Goal: Information Seeking & Learning: Learn about a topic

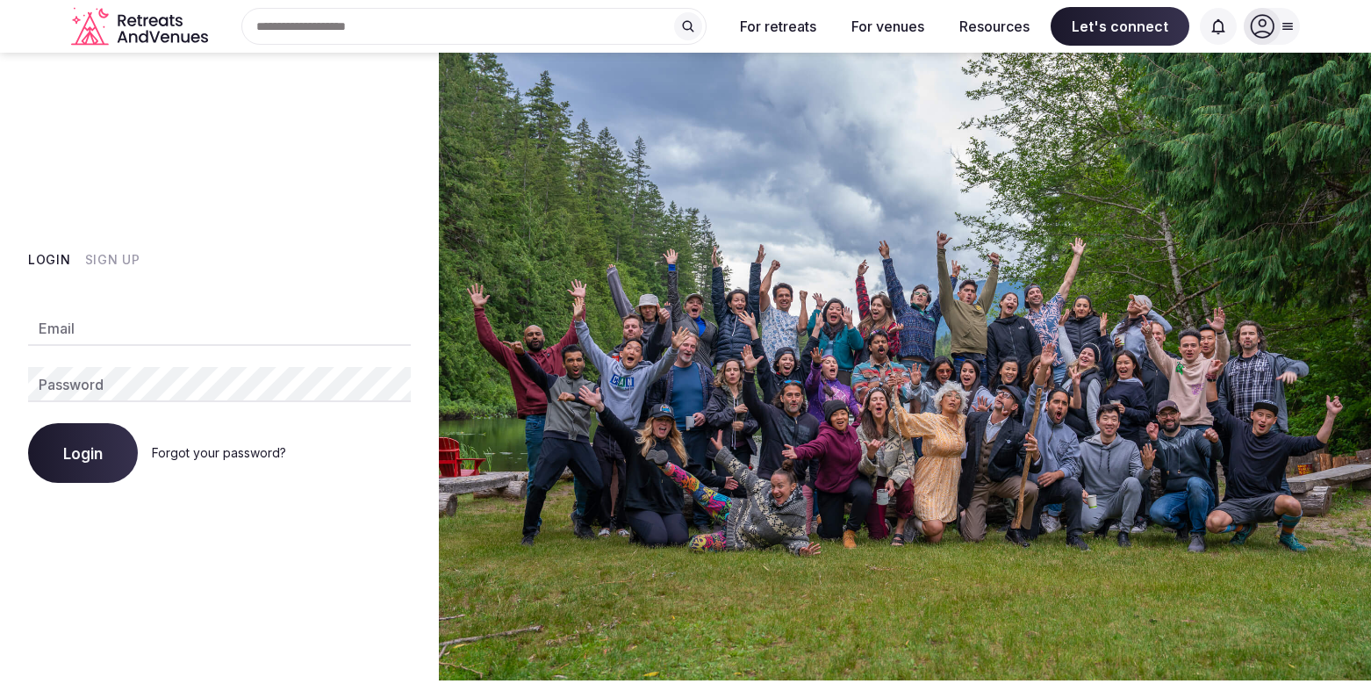
type input "**********"
click at [79, 453] on span "Login" at bounding box center [82, 453] width 39 height 18
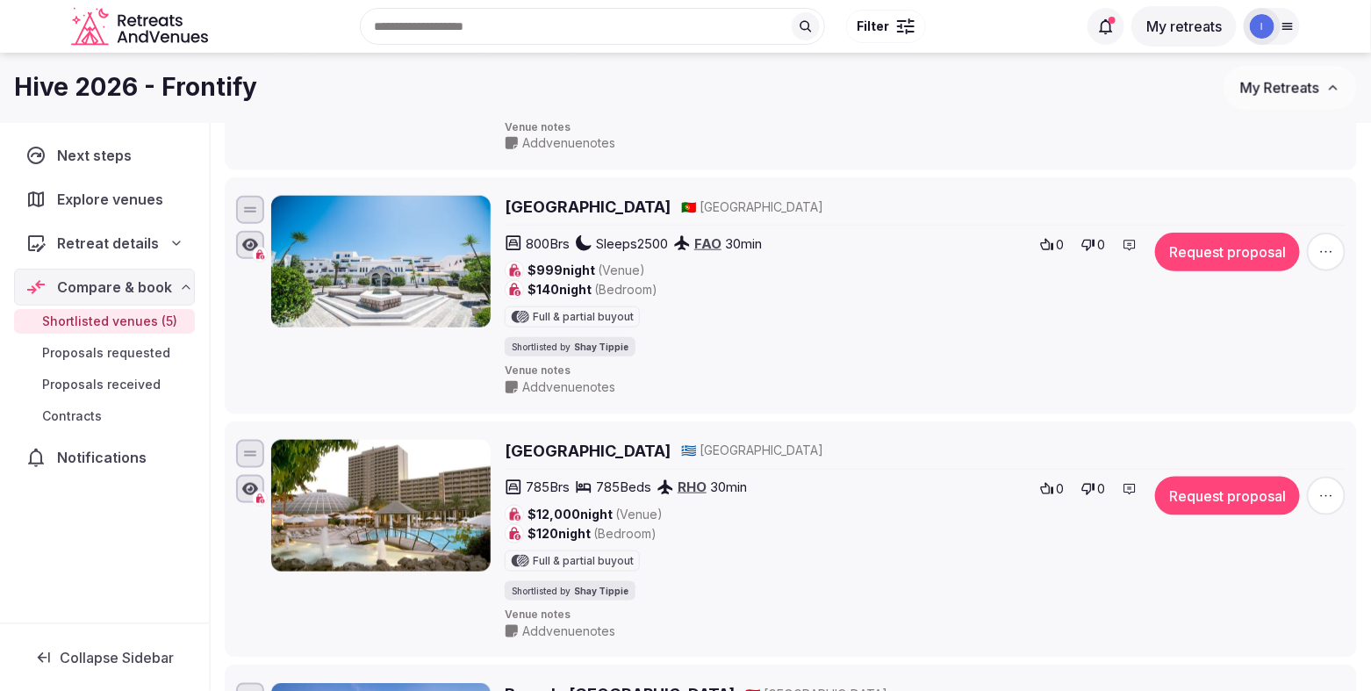
scroll to position [614, 0]
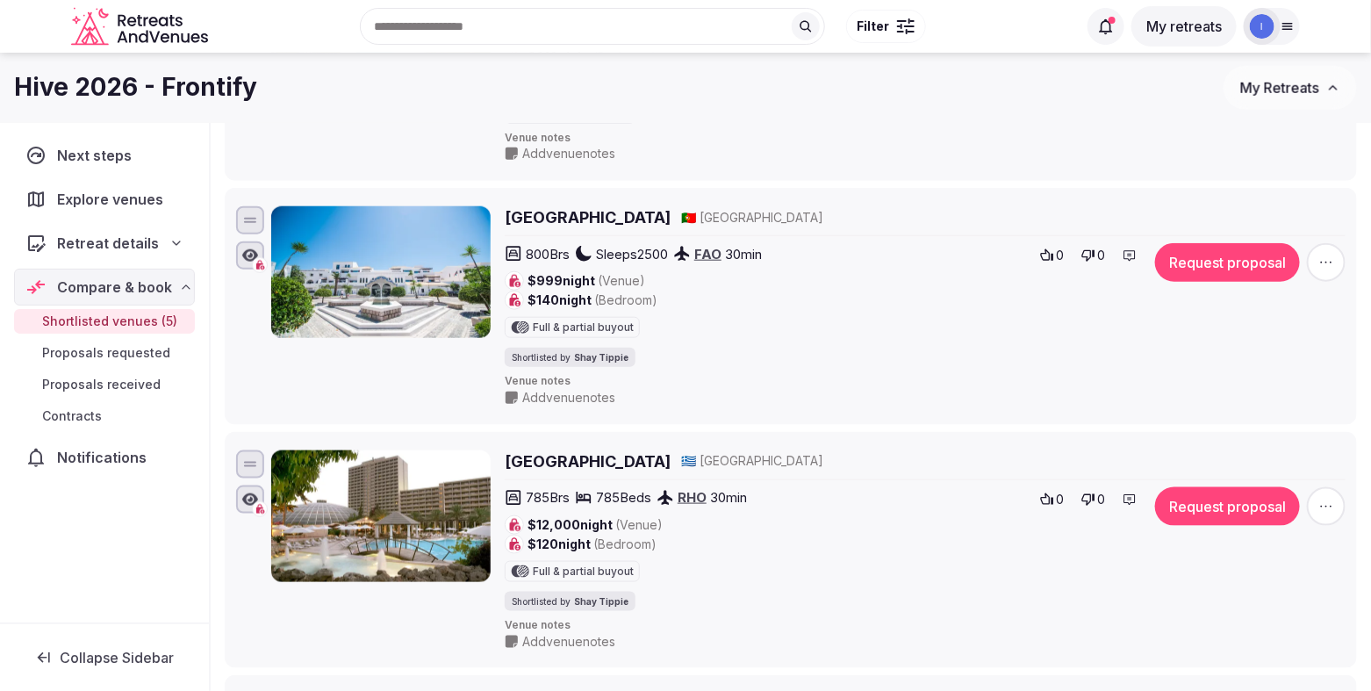
click at [595, 226] on h2 "[GEOGRAPHIC_DATA]" at bounding box center [588, 217] width 166 height 22
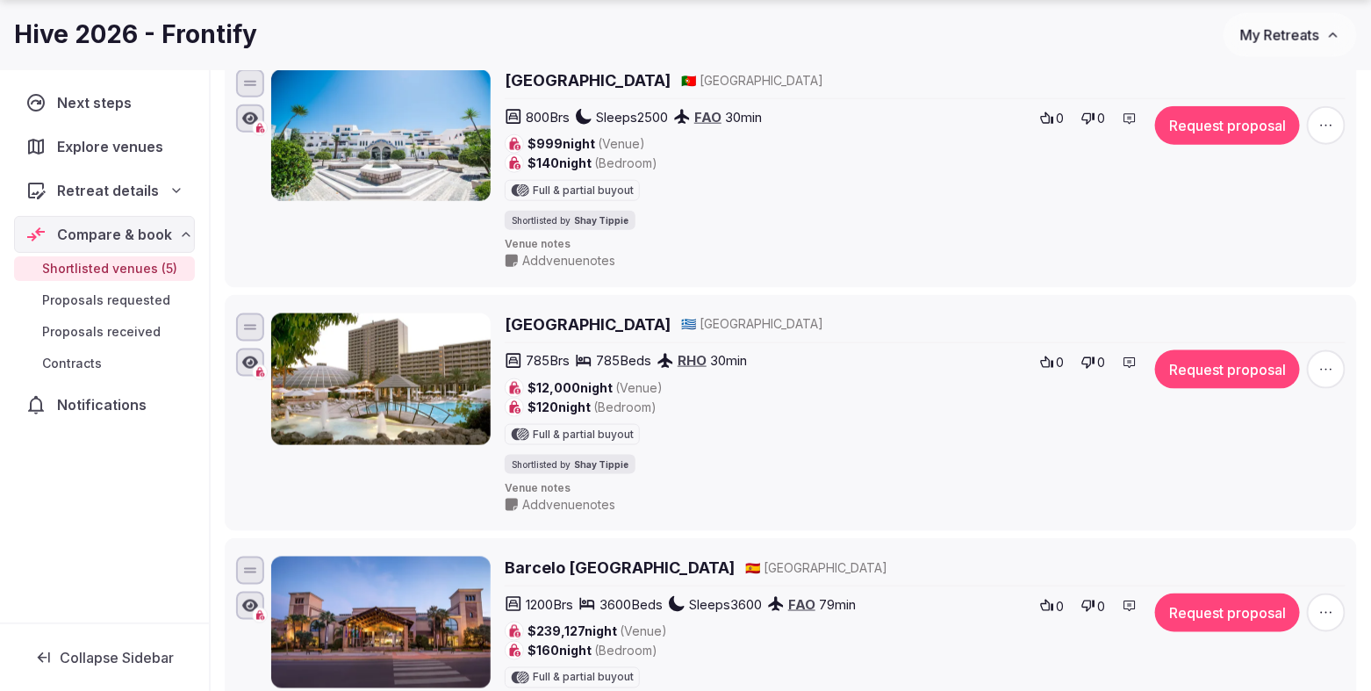
scroll to position [1022, 0]
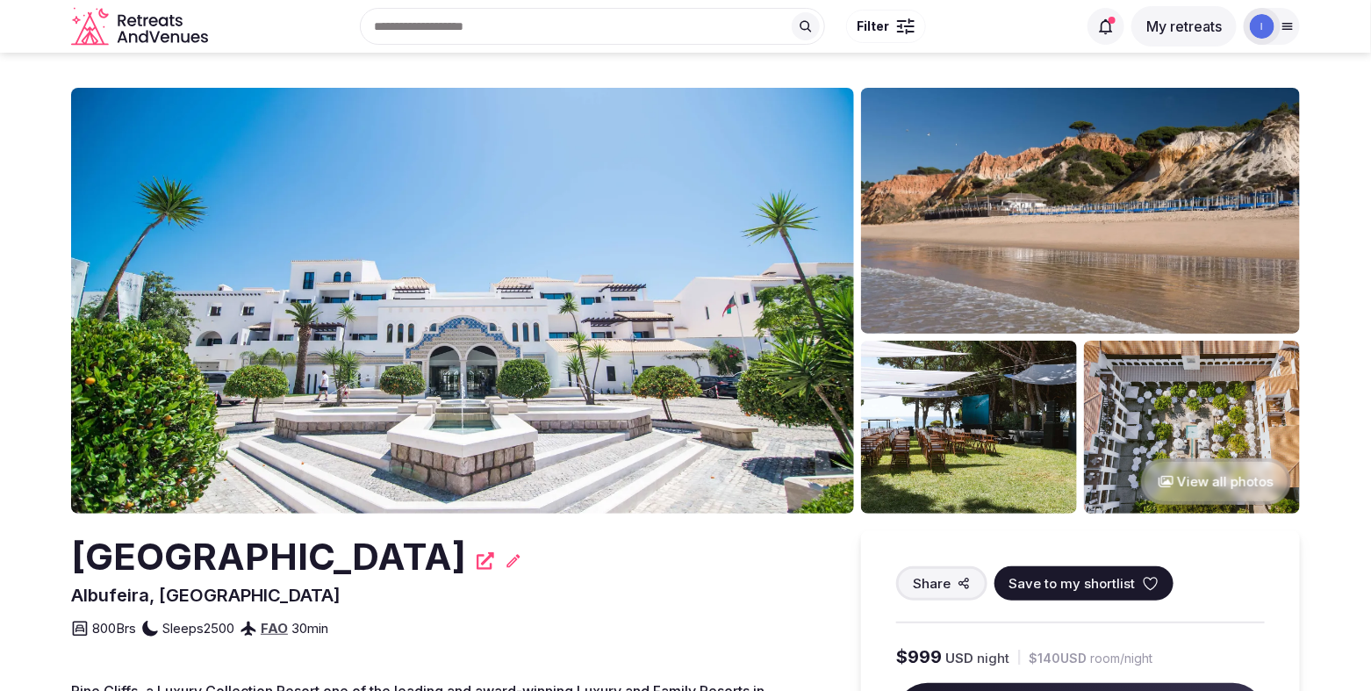
click at [1180, 400] on img at bounding box center [1192, 427] width 216 height 173
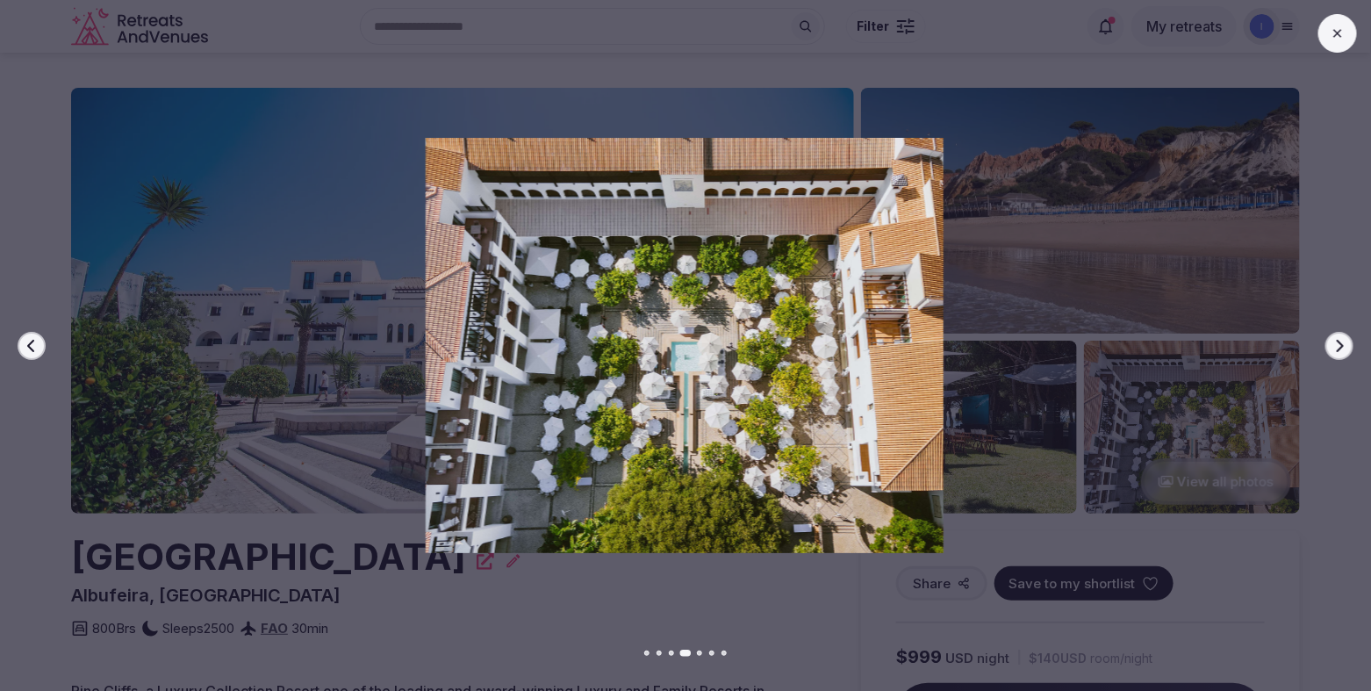
click at [1345, 344] on icon "button" at bounding box center [1339, 346] width 14 height 14
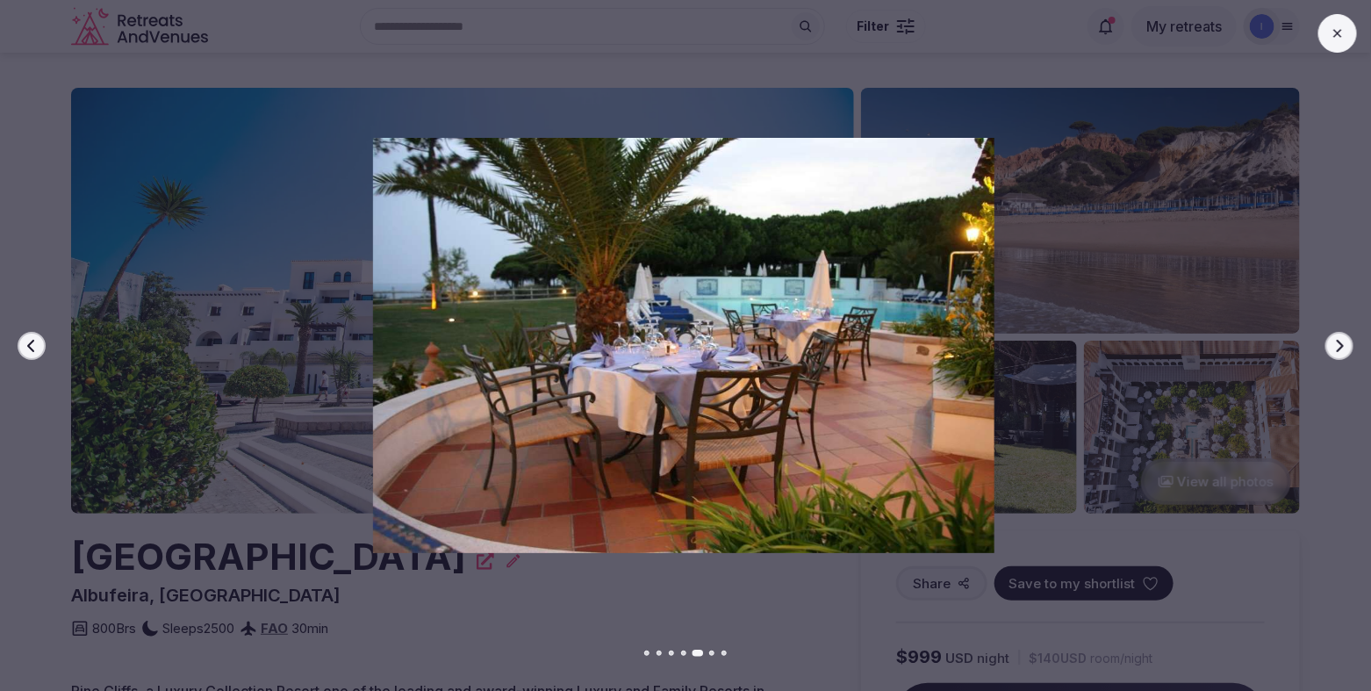
click at [1347, 348] on button "Next slide" at bounding box center [1339, 346] width 28 height 28
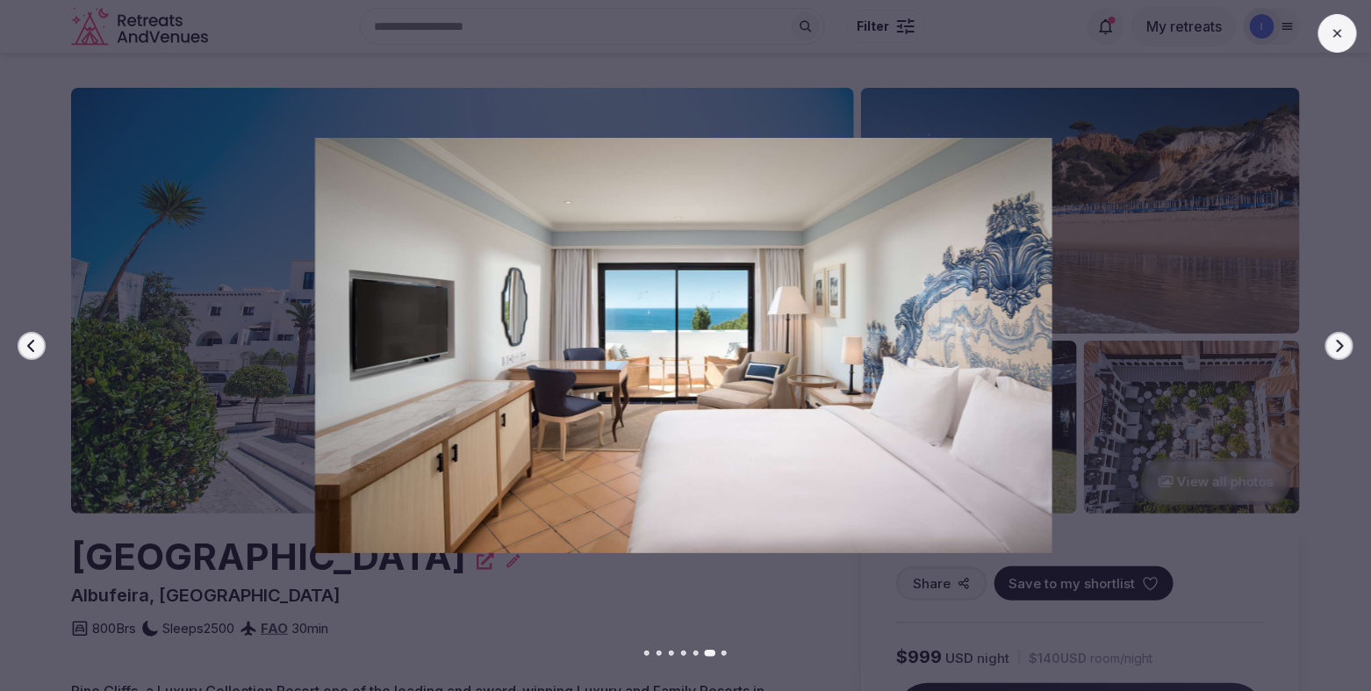
click at [1347, 348] on button "Next slide" at bounding box center [1339, 346] width 28 height 28
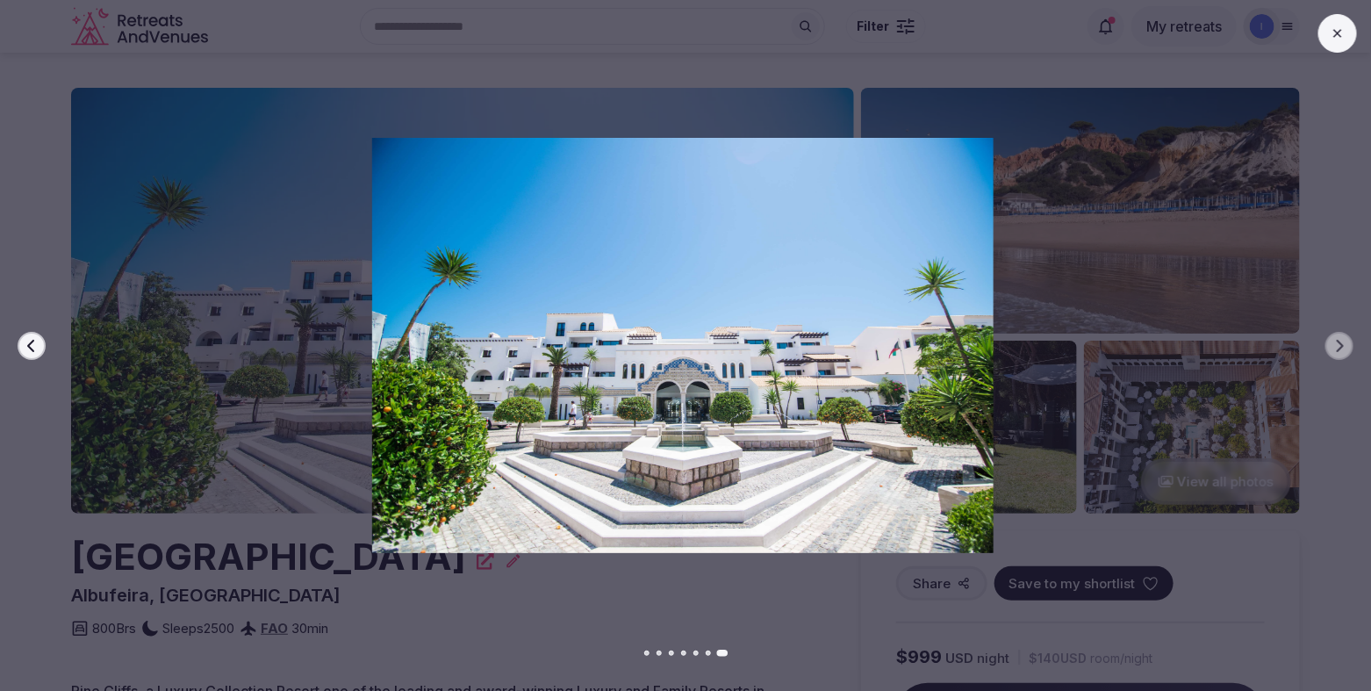
click at [37, 343] on icon "button" at bounding box center [32, 346] width 14 height 14
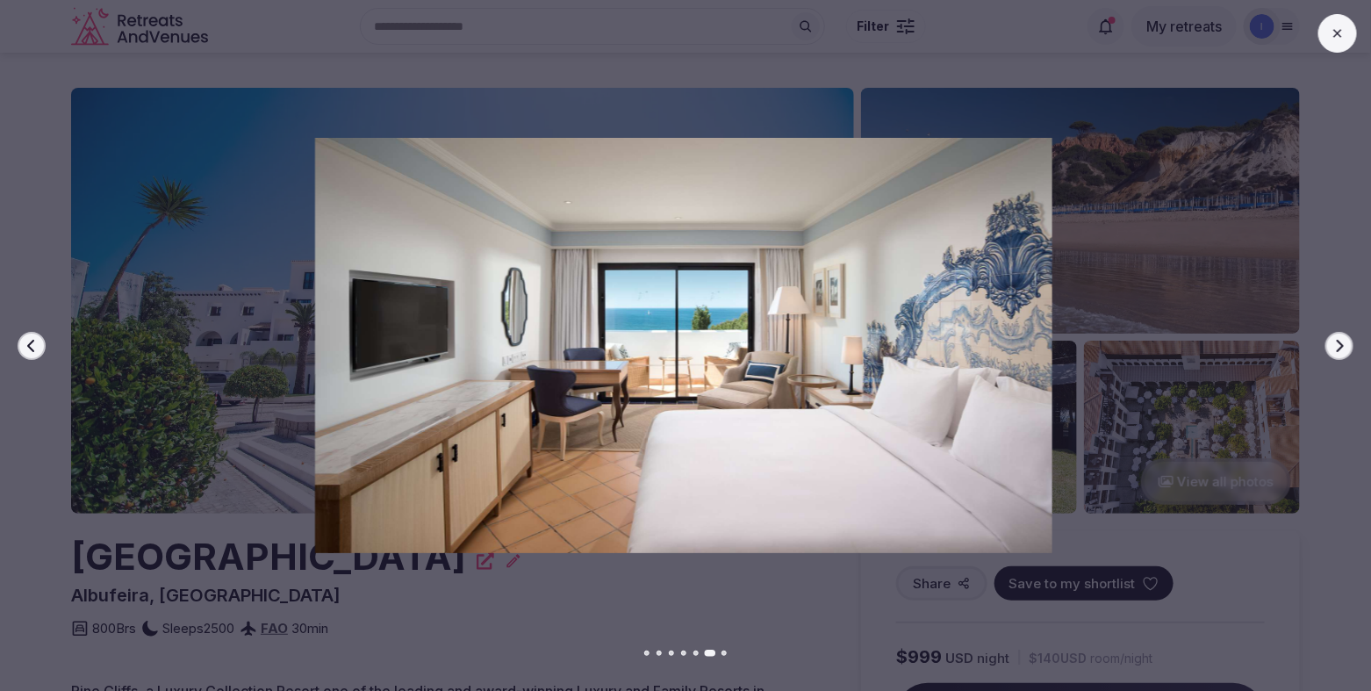
click at [37, 343] on icon "button" at bounding box center [32, 346] width 14 height 14
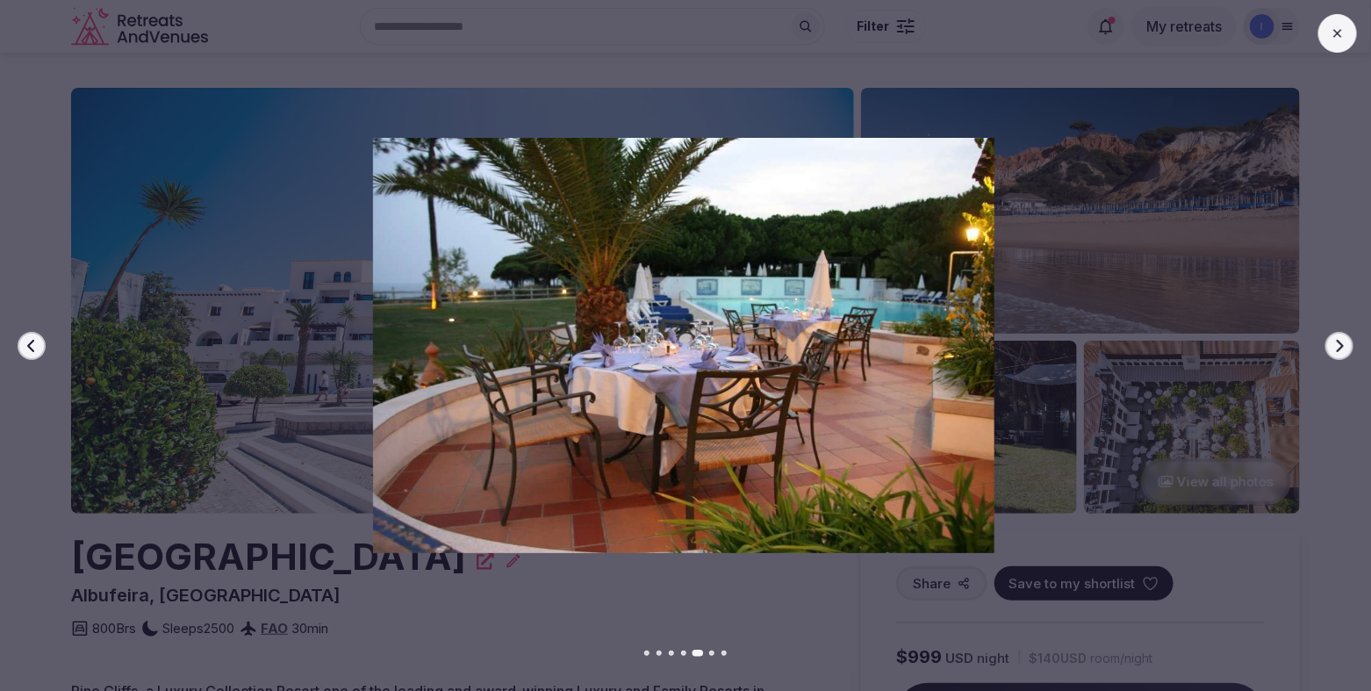
click at [37, 343] on icon "button" at bounding box center [32, 346] width 14 height 14
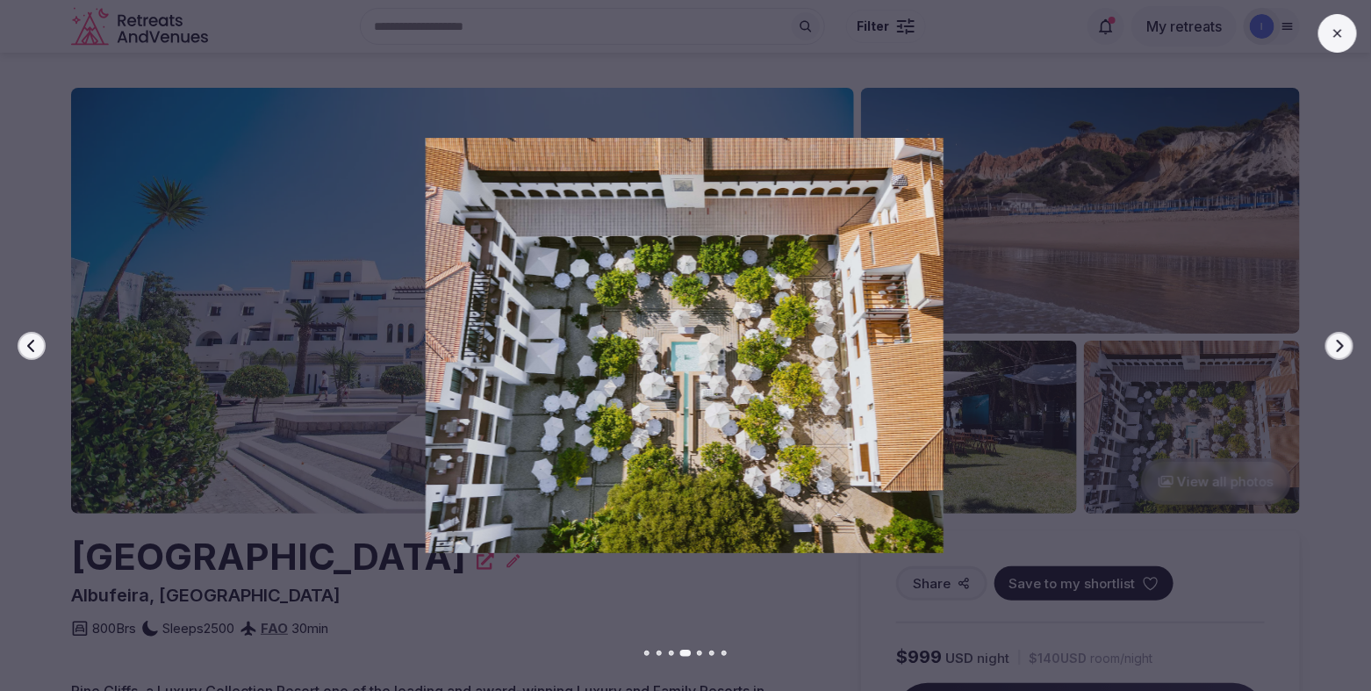
click at [38, 344] on icon "button" at bounding box center [32, 346] width 14 height 14
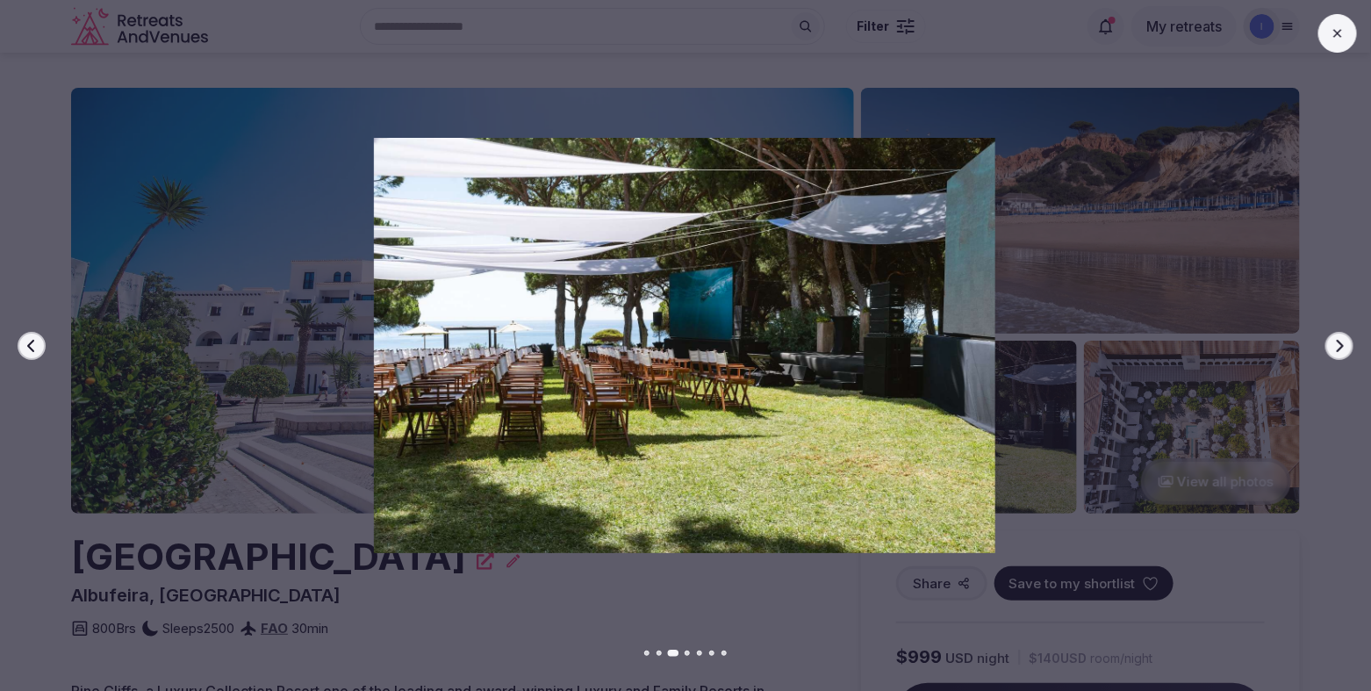
click at [38, 345] on icon "button" at bounding box center [32, 346] width 14 height 14
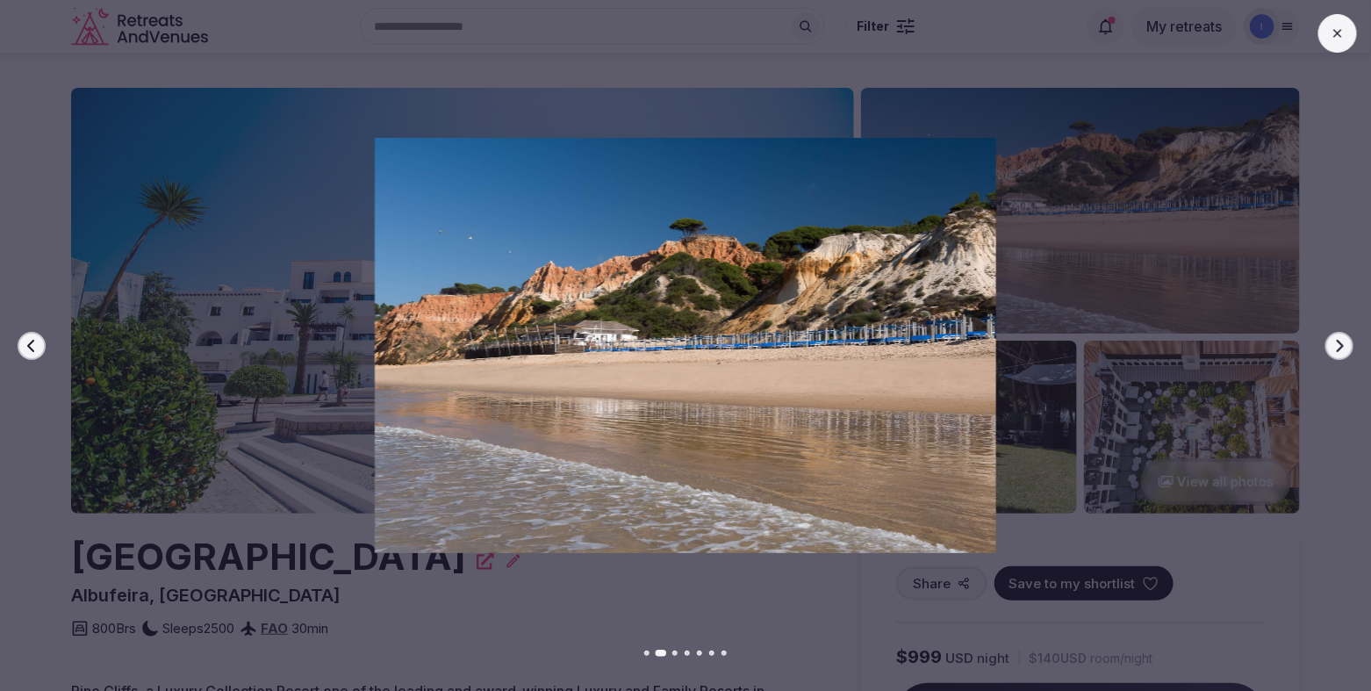
click at [38, 347] on icon "button" at bounding box center [32, 346] width 14 height 14
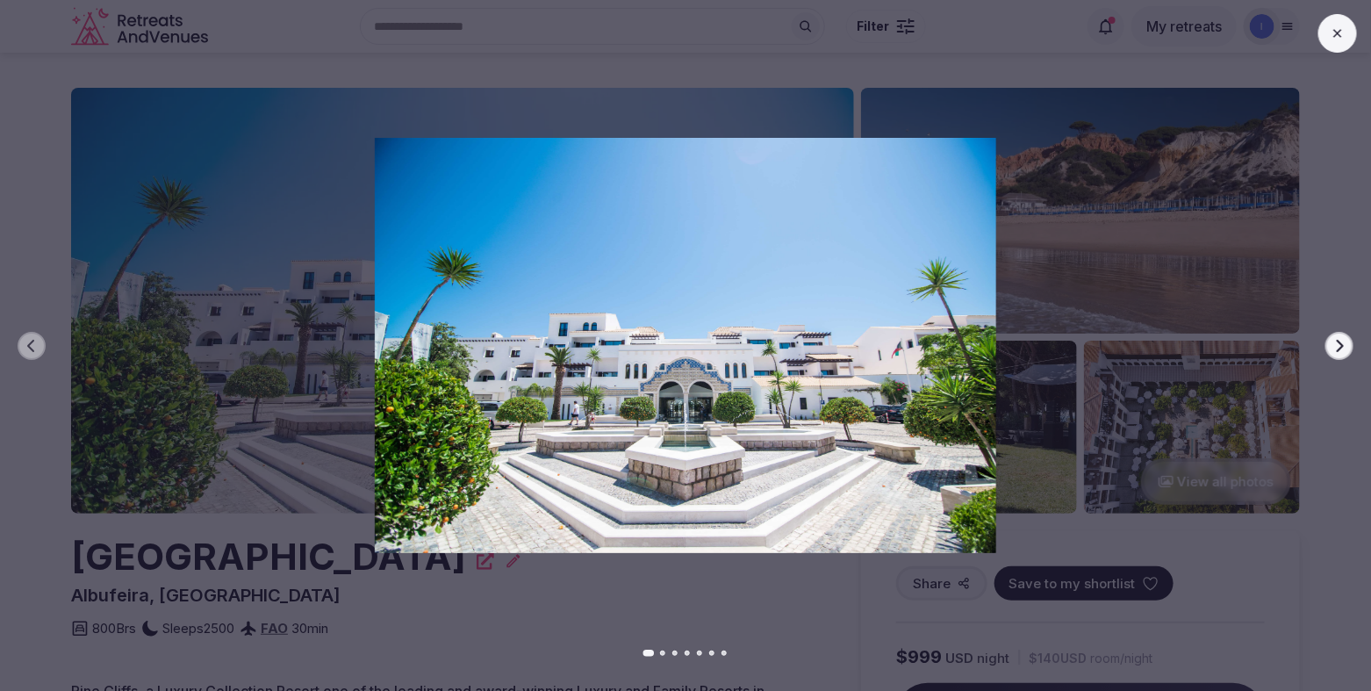
click at [1341, 348] on icon "button" at bounding box center [1339, 346] width 14 height 14
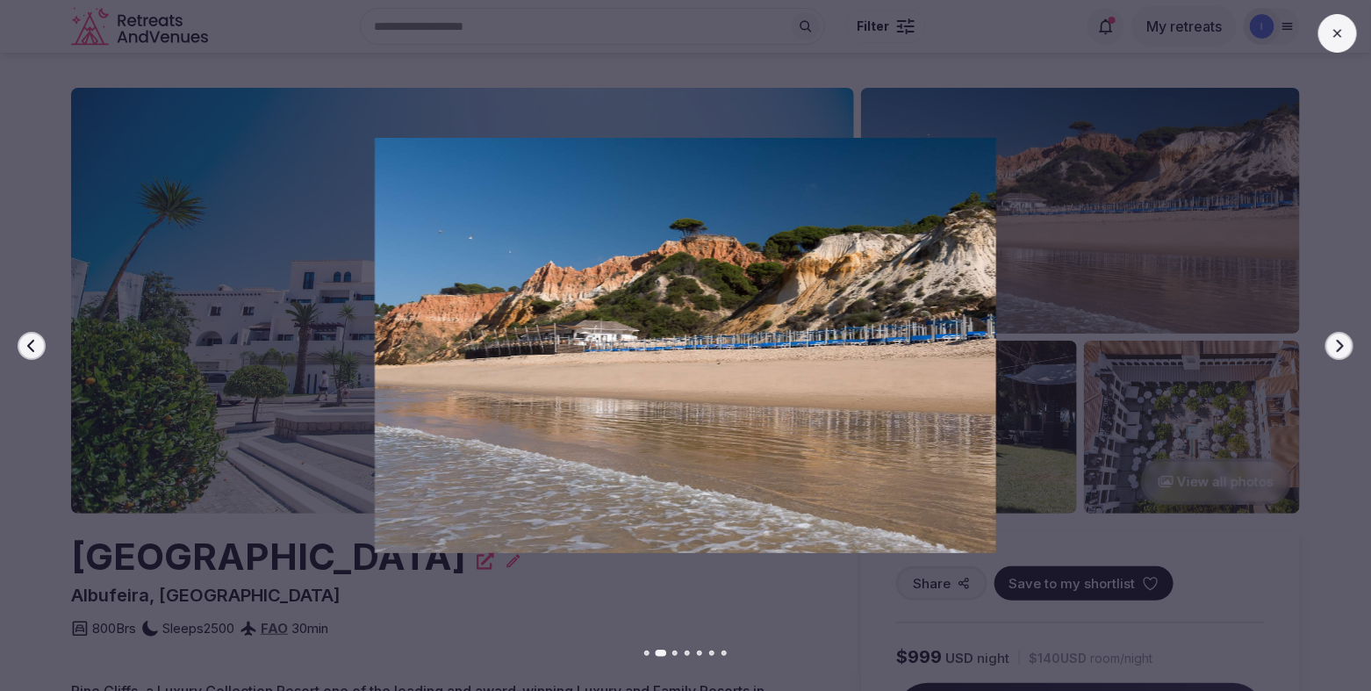
click at [1342, 348] on icon "button" at bounding box center [1339, 346] width 14 height 14
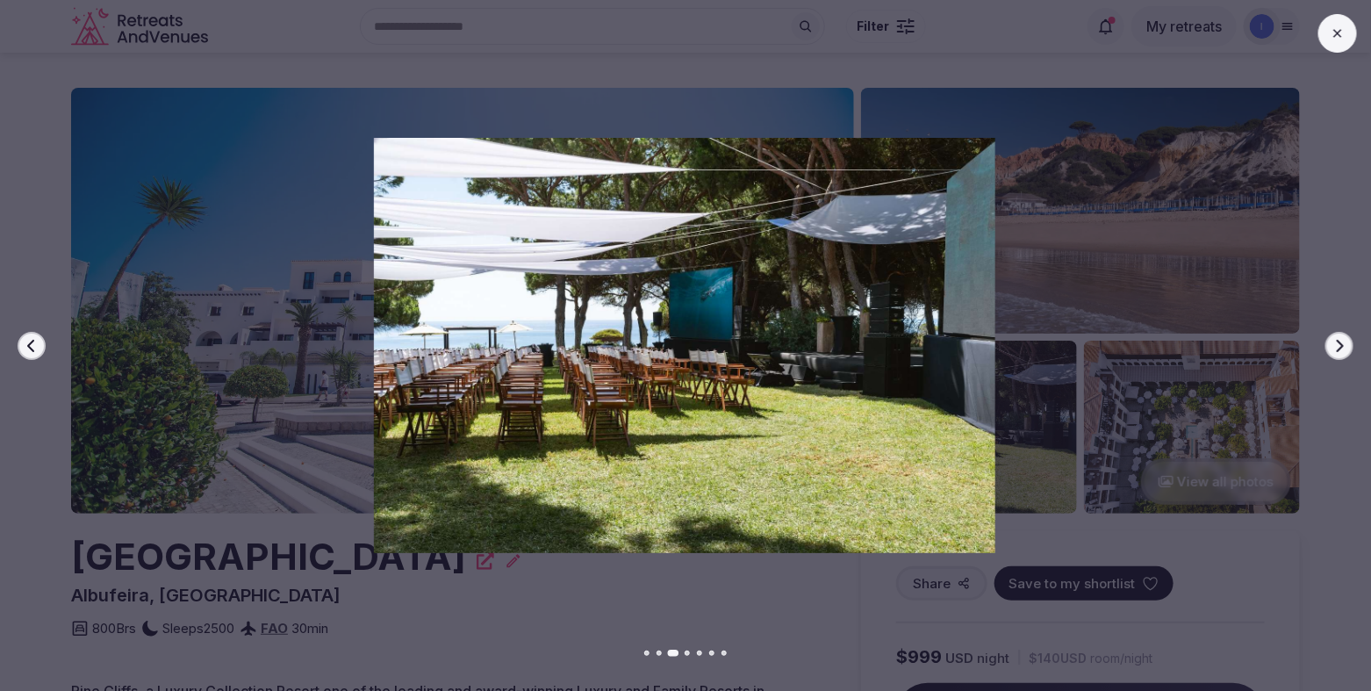
click at [1346, 351] on button "Next slide" at bounding box center [1339, 346] width 28 height 28
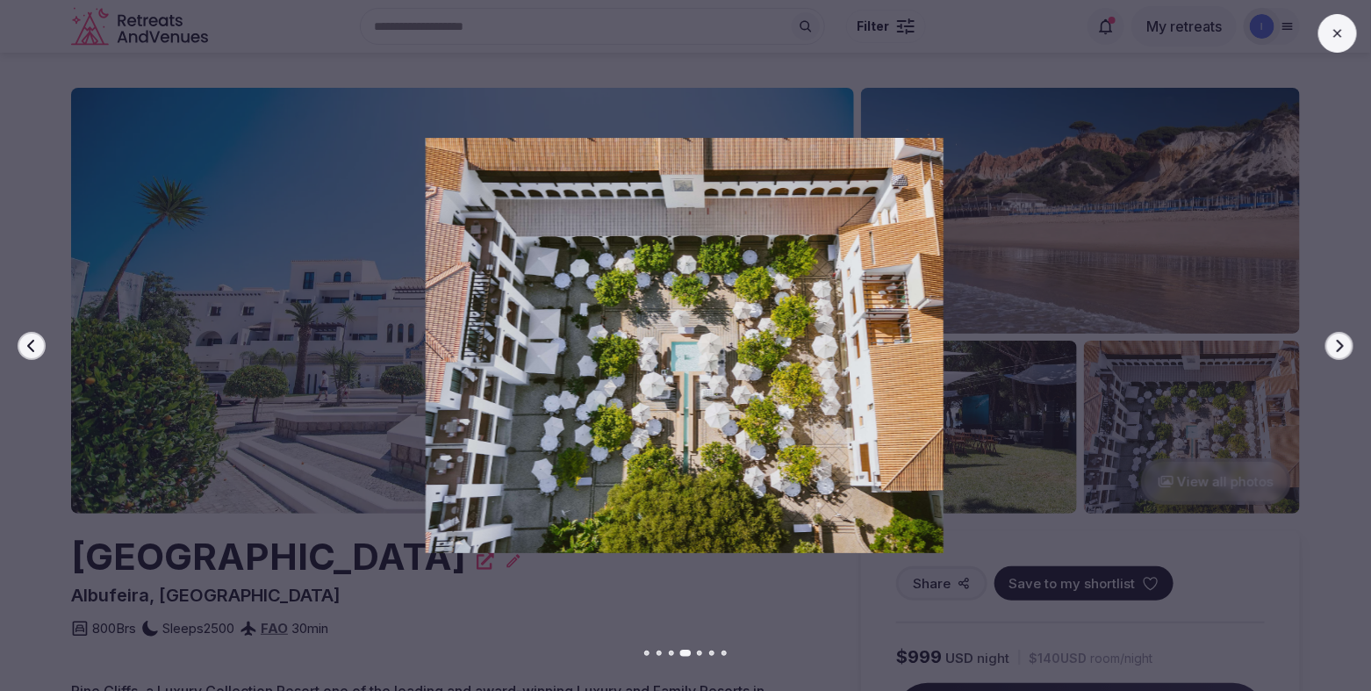
click at [1346, 351] on button "Next slide" at bounding box center [1339, 346] width 28 height 28
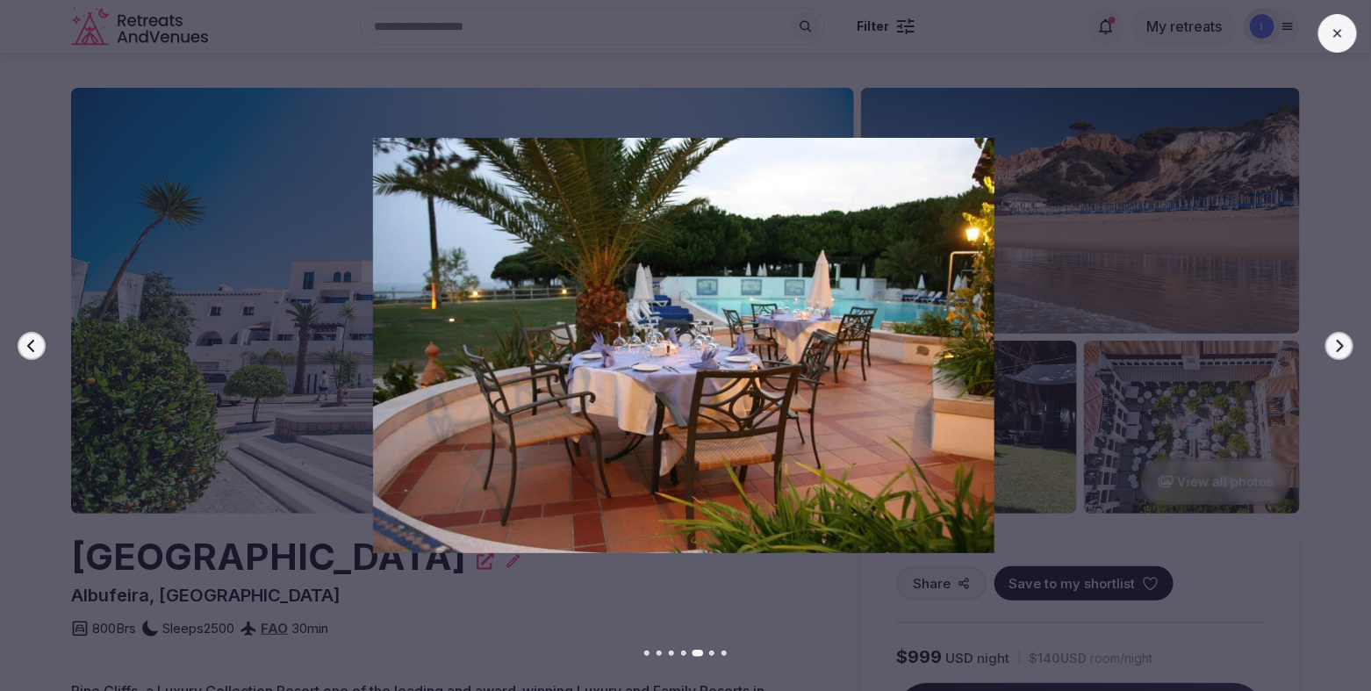
click at [1256, 266] on div at bounding box center [676, 345] width 1385 height 414
click at [1338, 30] on icon at bounding box center [1338, 33] width 14 height 14
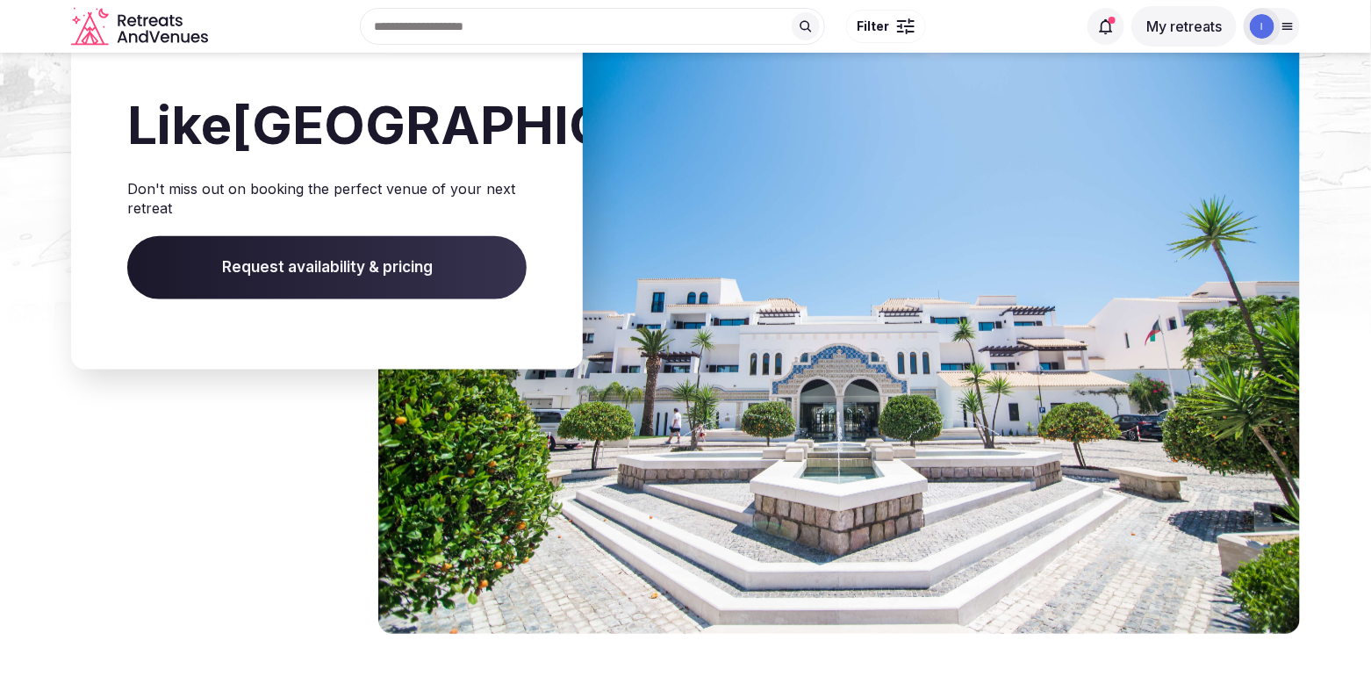
scroll to position [3443, 0]
